Goal: Information Seeking & Learning: Learn about a topic

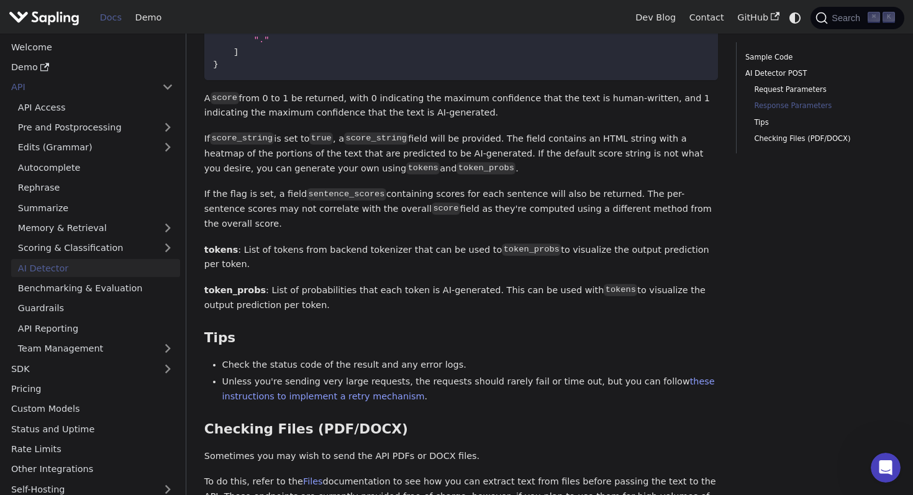
scroll to position [1420, 0]
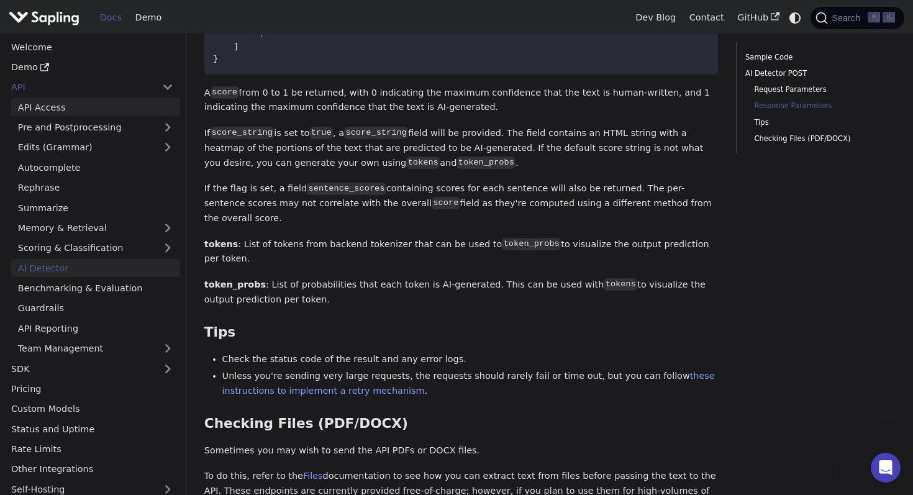
click at [125, 108] on link "API Access" at bounding box center [95, 107] width 169 height 18
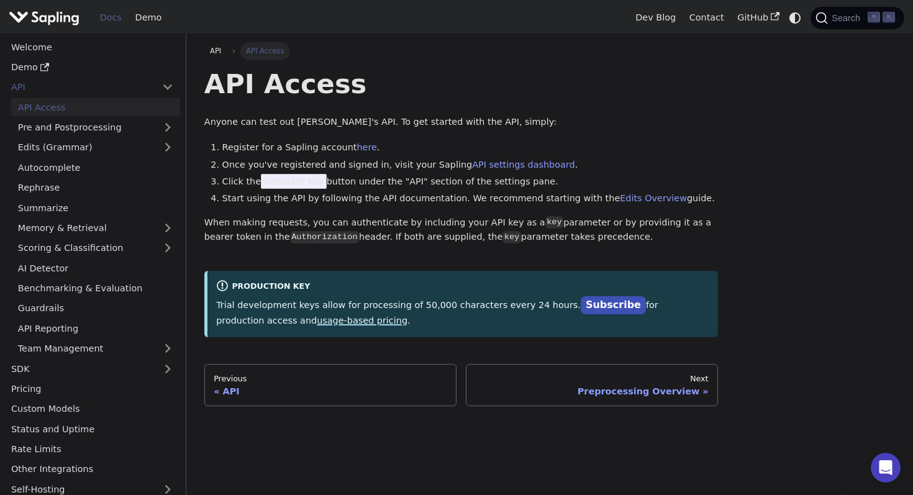
click at [317, 324] on link "usage-based pricing" at bounding box center [362, 320] width 91 height 10
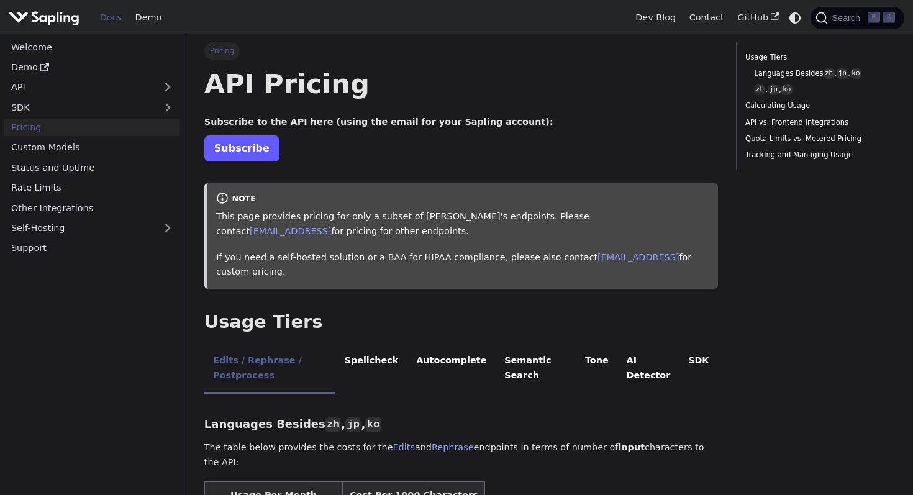
click at [250, 159] on link "Subscribe" at bounding box center [241, 147] width 75 height 25
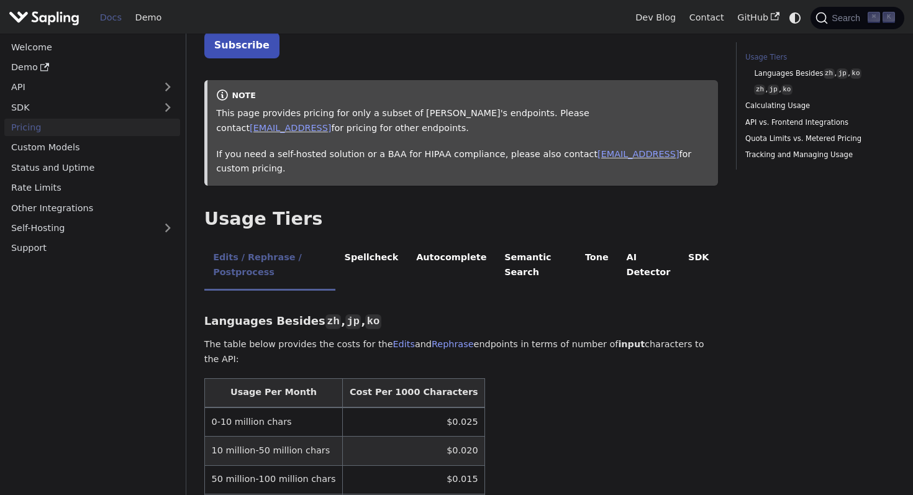
scroll to position [107, 0]
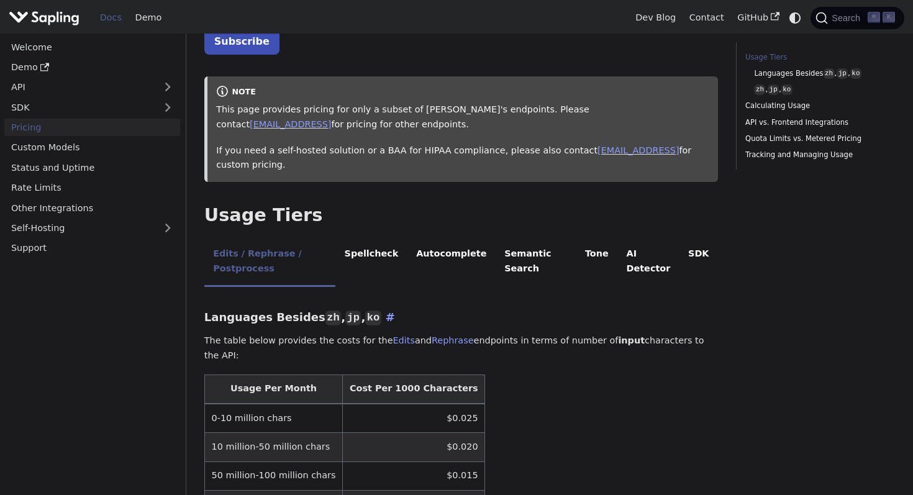
click at [365, 317] on code "ko" at bounding box center [373, 318] width 16 height 15
click at [385, 252] on li "Spellcheck" at bounding box center [371, 262] width 72 height 49
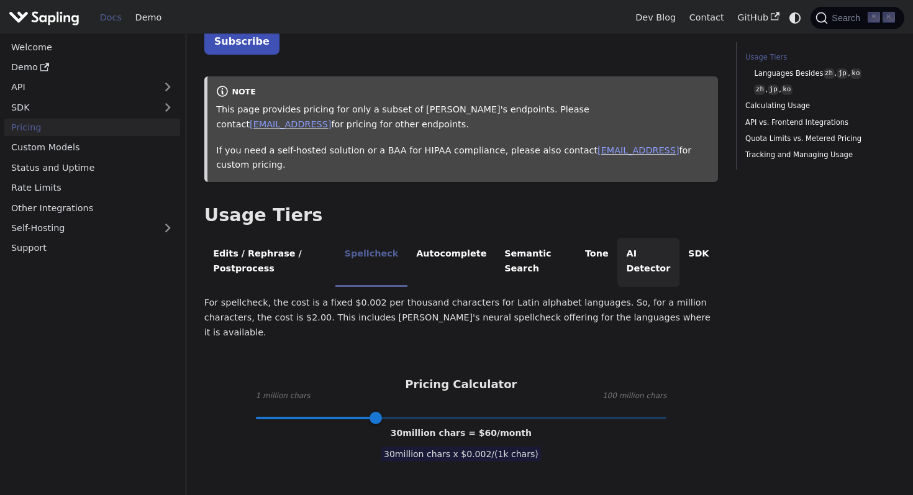
click at [652, 262] on li "AI Detector" at bounding box center [648, 262] width 62 height 49
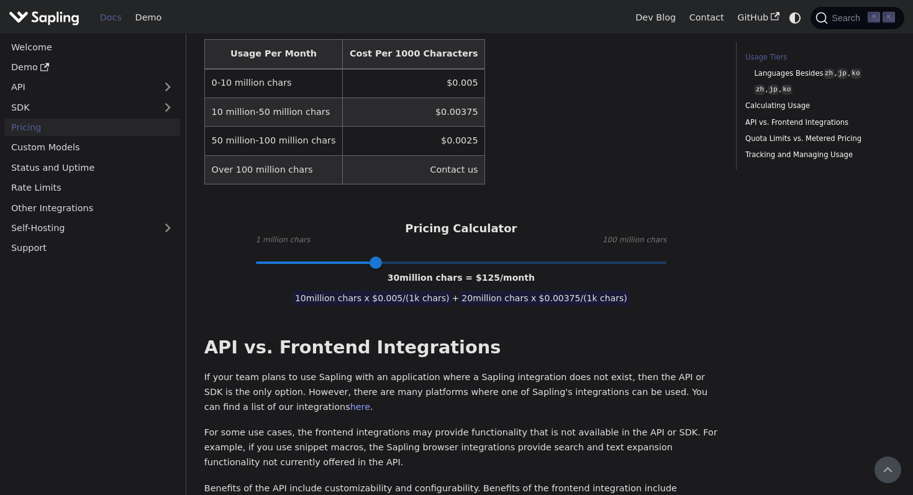
scroll to position [351, 0]
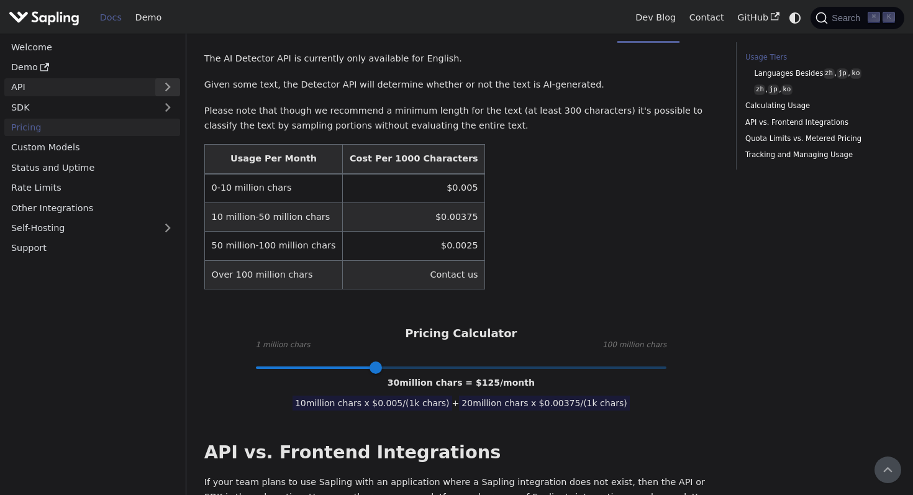
click at [173, 84] on button "Expand sidebar category 'API'" at bounding box center [167, 87] width 25 height 18
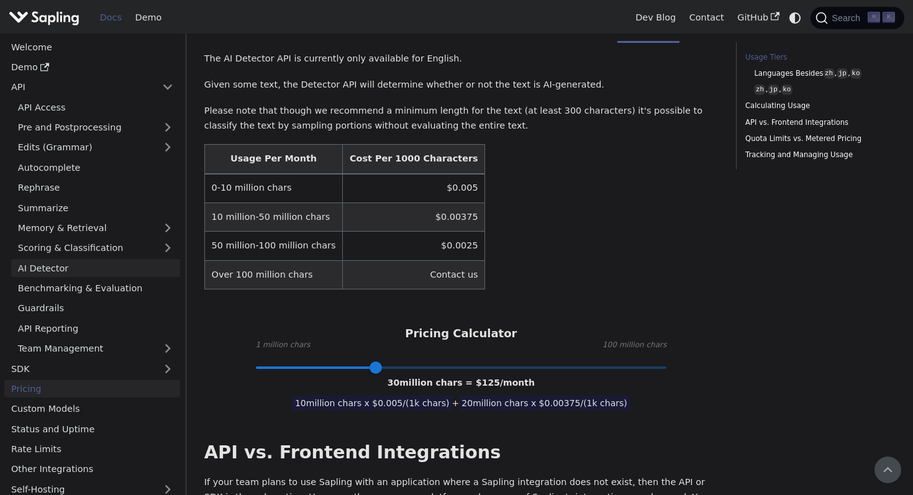
click at [148, 275] on link "AI Detector" at bounding box center [95, 268] width 169 height 18
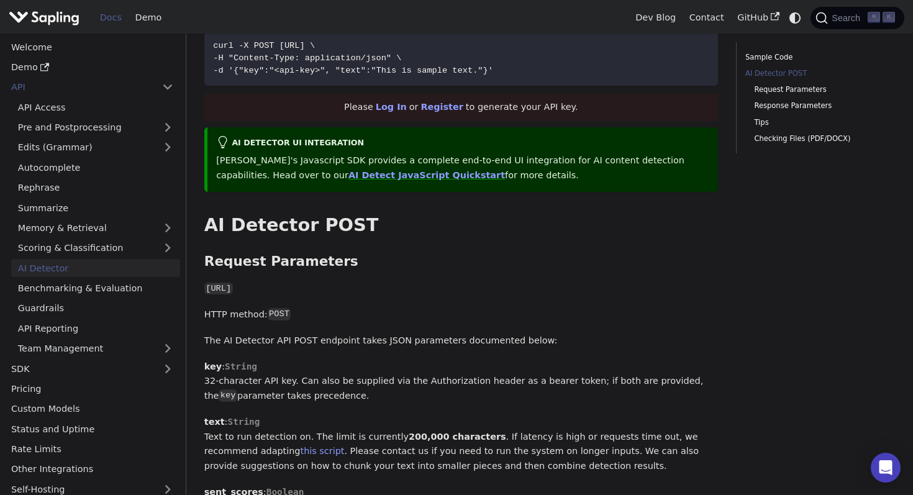
scroll to position [402, 0]
